Goal: Communication & Community: Participate in discussion

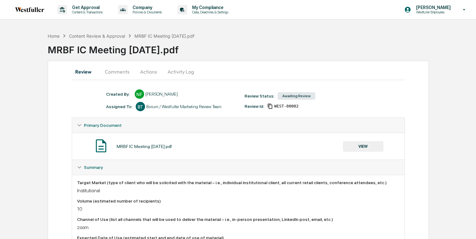
click at [173, 74] on button "Activity Log" at bounding box center [180, 71] width 36 height 15
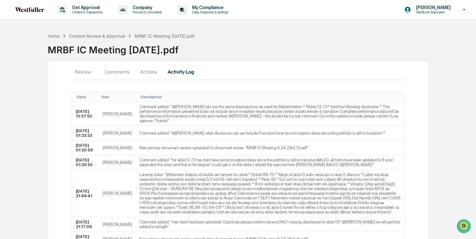
click at [132, 72] on button "Comments" at bounding box center [117, 71] width 35 height 15
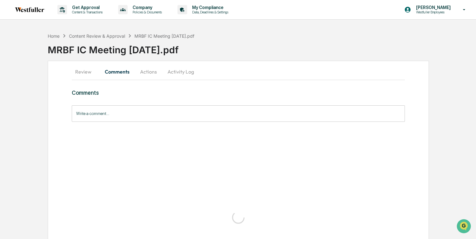
click at [143, 73] on button "Actions" at bounding box center [148, 71] width 28 height 15
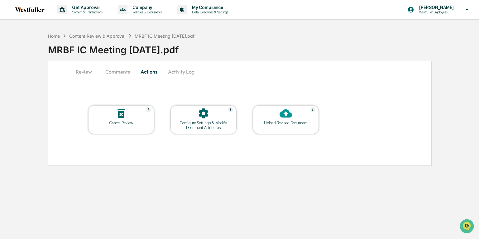
click at [280, 109] on icon at bounding box center [286, 113] width 12 height 12
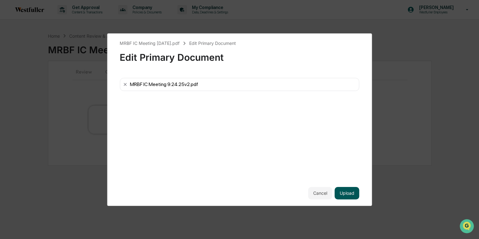
click at [350, 192] on button "Upload" at bounding box center [347, 193] width 25 height 12
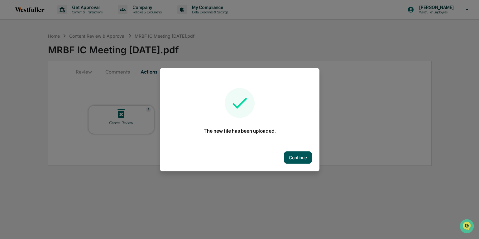
click at [294, 157] on button "Continue" at bounding box center [298, 157] width 28 height 12
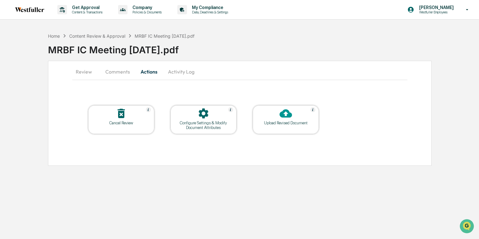
click at [124, 73] on button "Comments" at bounding box center [117, 71] width 35 height 15
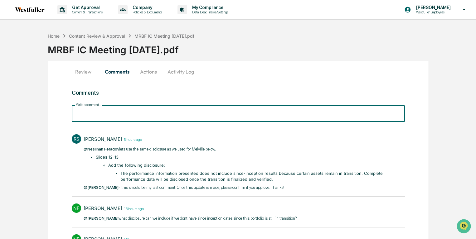
click at [126, 114] on input "Write a comment..." at bounding box center [238, 113] width 333 height 17
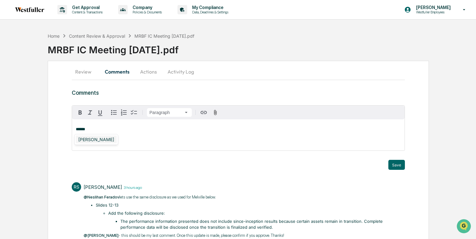
click at [101, 141] on div "[PERSON_NAME]" at bounding box center [96, 140] width 41 height 8
click at [400, 163] on button "Save" at bounding box center [396, 165] width 17 height 10
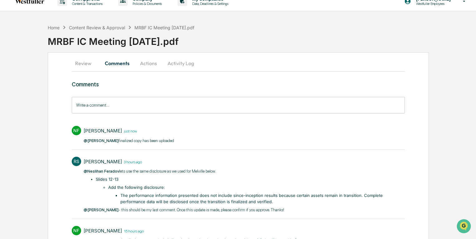
scroll to position [10, 0]
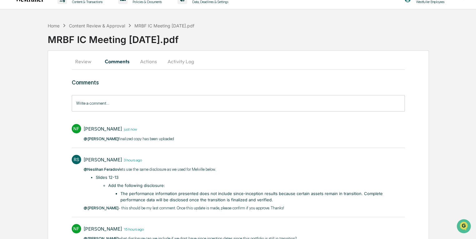
click at [96, 102] on div "Write a comment... Write a comment..." at bounding box center [238, 103] width 333 height 17
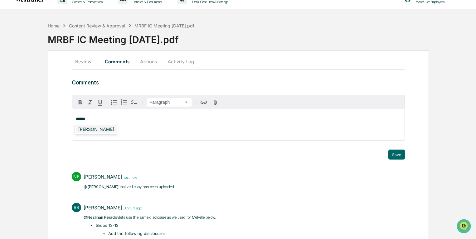
click at [87, 128] on div "[PERSON_NAME]" at bounding box center [96, 129] width 41 height 8
click at [400, 157] on button "Save" at bounding box center [396, 155] width 17 height 10
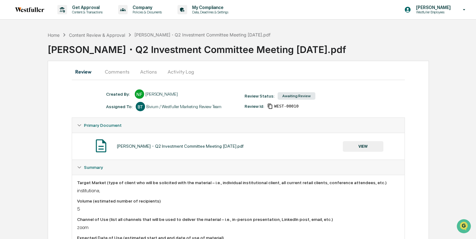
click at [119, 73] on button "Comments" at bounding box center [117, 71] width 35 height 15
